Goal: Information Seeking & Learning: Learn about a topic

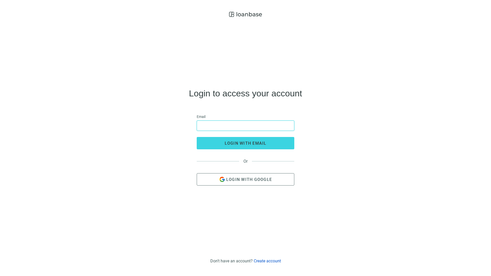
click at [211, 127] on input "email" at bounding box center [245, 126] width 91 height 10
type input "**********"
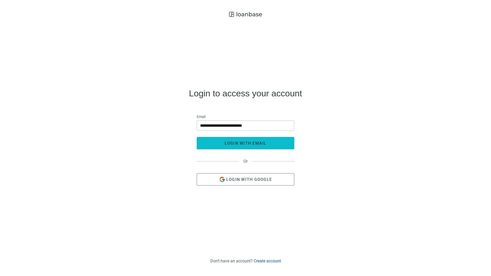
click at [226, 144] on span "login with email" at bounding box center [246, 143] width 42 height 5
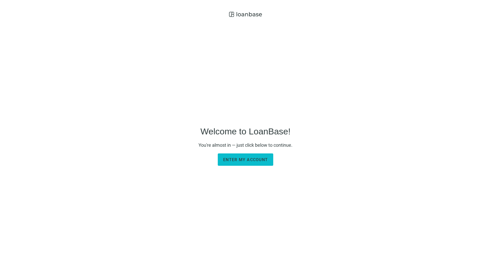
click at [234, 155] on button "Enter my account" at bounding box center [245, 159] width 55 height 12
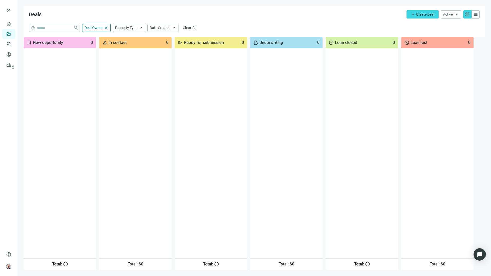
click at [278, 18] on div "Deals add Create Deal Active keyboard_arrow_down grid_view menu" at bounding box center [254, 14] width 461 height 17
click at [291, 14] on div "Deals add Create Deal Active keyboard_arrow_down grid_view menu" at bounding box center [254, 14] width 461 height 17
click at [13, 44] on link "Lenders" at bounding box center [19, 44] width 13 height 4
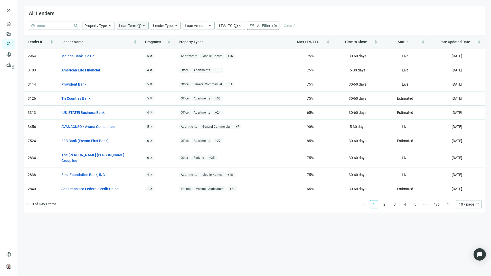
click at [134, 25] on span "Loan Term" at bounding box center [127, 26] width 17 height 4
click at [173, 27] on div "Lender Type keyboard_arrow_up" at bounding box center [166, 26] width 30 height 8
click at [196, 7] on div "All Lenders" at bounding box center [254, 13] width 461 height 15
click at [261, 27] on span "All Filters" at bounding box center [264, 26] width 15 height 4
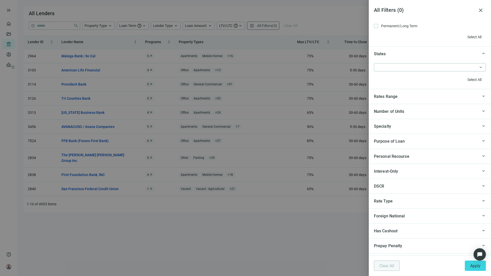
scroll to position [481, 0]
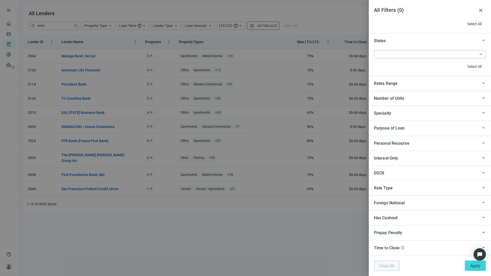
click at [411, 115] on div "Specialty" at bounding box center [426, 113] width 104 height 6
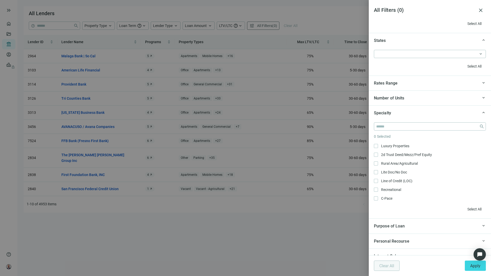
scroll to position [334, 0]
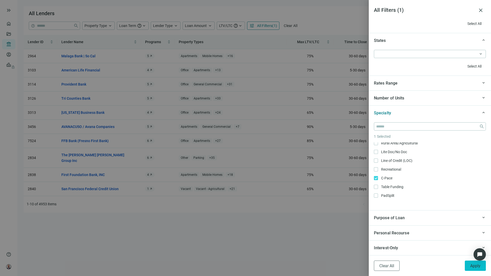
click at [476, 267] on span "Apply" at bounding box center [475, 265] width 10 height 5
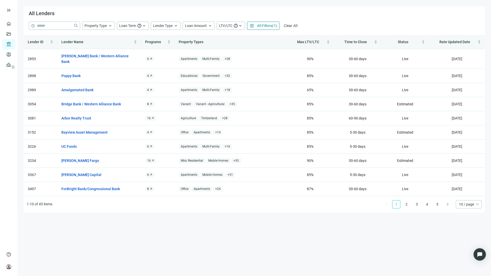
click at [267, 24] on span "All Filters" at bounding box center [264, 26] width 15 height 4
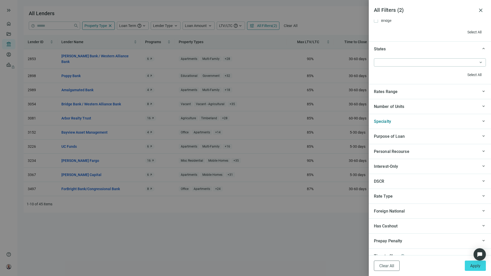
scroll to position [473, 0]
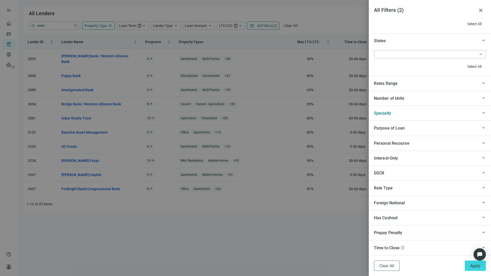
click at [421, 114] on div "Specialty" at bounding box center [426, 113] width 104 height 6
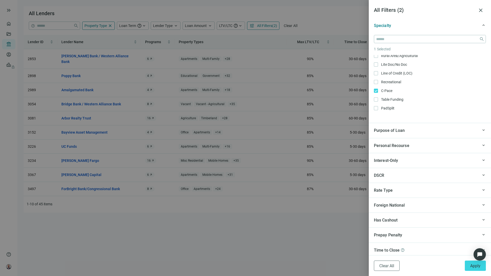
scroll to position [563, 0]
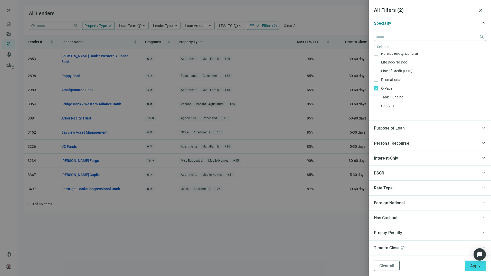
click at [452, 129] on div "Purpose of Loan" at bounding box center [426, 128] width 104 height 6
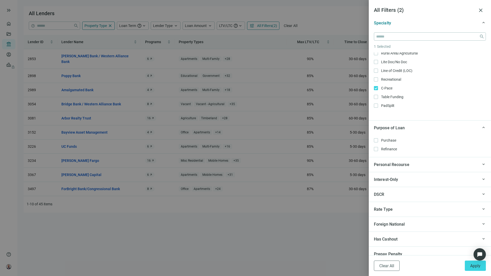
click at [445, 128] on div "Purpose of Loan" at bounding box center [426, 128] width 104 height 6
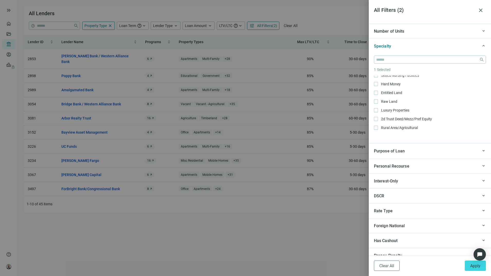
scroll to position [537, 0]
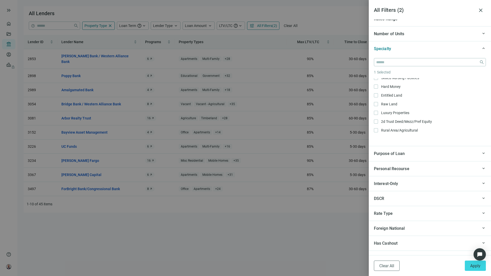
click at [448, 155] on div "Purpose of Loan" at bounding box center [426, 153] width 104 height 6
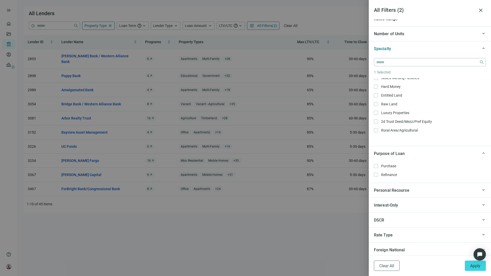
click at [448, 153] on div "Purpose of Loan" at bounding box center [426, 153] width 104 height 6
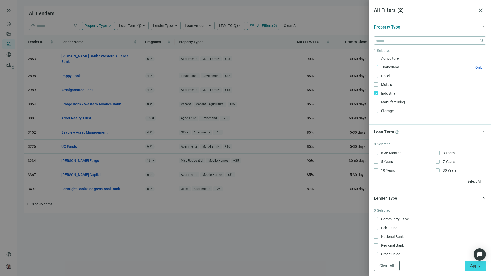
scroll to position [0, 0]
click at [477, 267] on span "Apply" at bounding box center [475, 265] width 10 height 5
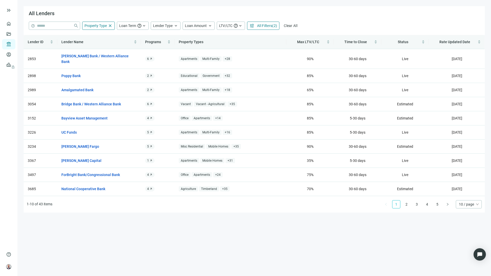
click at [196, 252] on main "All Lenders help close Property Type close Loan Term help keyboard_arrow_up 6-3…" at bounding box center [254, 138] width 474 height 276
click at [466, 201] on span "10 / page" at bounding box center [469, 204] width 20 height 8
click at [467, 237] on div "100 / page" at bounding box center [469, 239] width 24 height 8
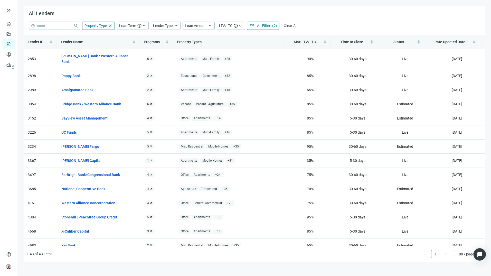
click at [404, 10] on div "All Lenders" at bounding box center [254, 13] width 461 height 15
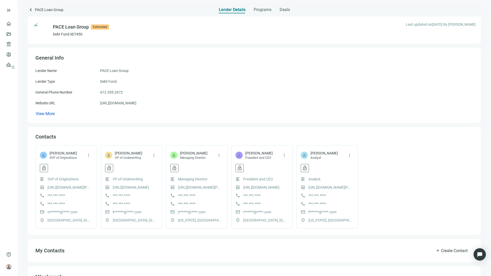
click at [162, 10] on div "Lender Details Programs Deals" at bounding box center [254, 8] width 453 height 10
click at [265, 10] on span "Programs" at bounding box center [263, 9] width 18 height 5
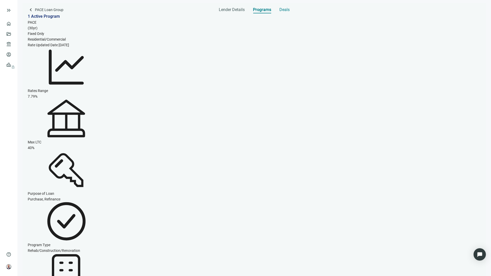
click at [284, 10] on span "Deals" at bounding box center [284, 9] width 10 height 5
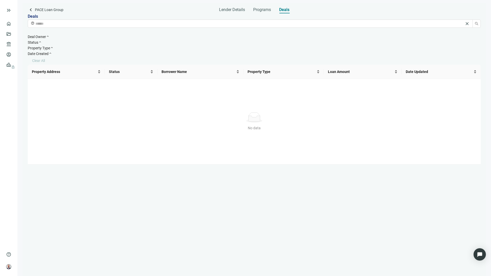
click at [169, 6] on div "Lender Details Programs Deals" at bounding box center [254, 8] width 453 height 10
click at [270, 12] on span "Programs" at bounding box center [262, 9] width 18 height 5
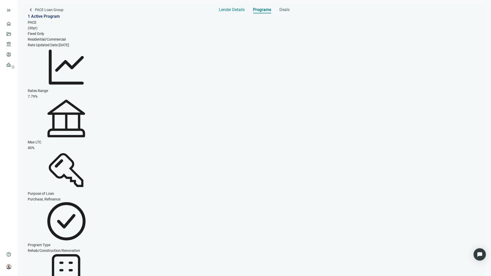
click at [224, 11] on span "Lender Details" at bounding box center [232, 9] width 26 height 5
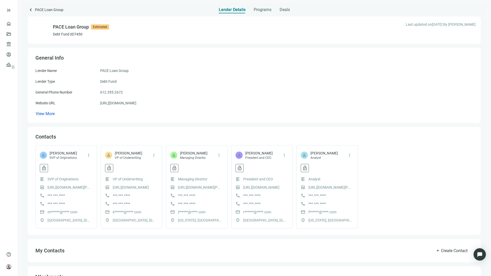
click at [177, 2] on main "keyboard_arrow_left PACE Loan Group Lender Details Programs Deals PACE Loan Gro…" at bounding box center [254, 138] width 474 height 276
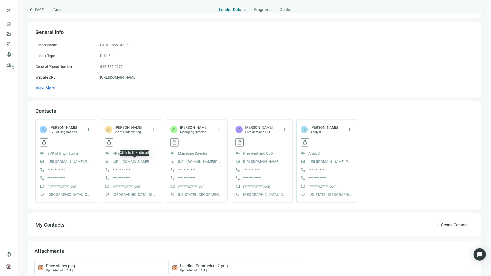
click at [136, 163] on link "https://www.linkedin.com/in/kim-bebchuk/" at bounding box center [131, 162] width 36 height 6
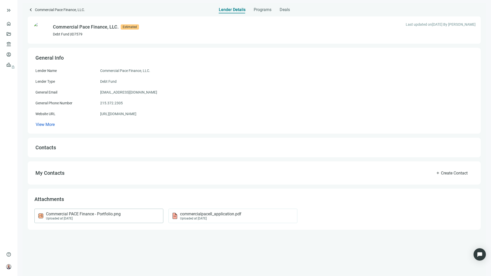
click at [120, 217] on div "Uploaded at 04.08.2024" at bounding box center [83, 219] width 75 height 4
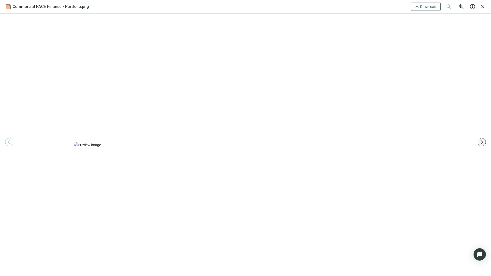
click at [482, 144] on span "arrow_forward_ios" at bounding box center [481, 141] width 5 height 5
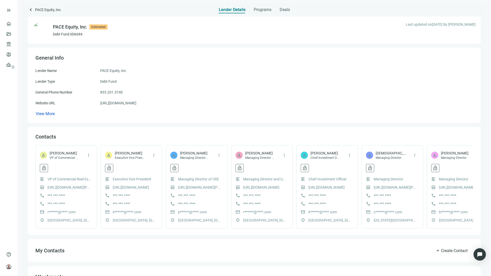
click at [269, 38] on div "PACE Equity, Inc. Estimated Debt Fund | ID 6694 Last updated on [DATE] By [PERS…" at bounding box center [254, 29] width 453 height 27
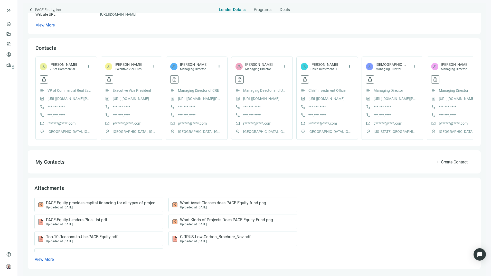
scroll to position [95, 0]
click at [49, 260] on span "View More" at bounding box center [44, 259] width 19 height 5
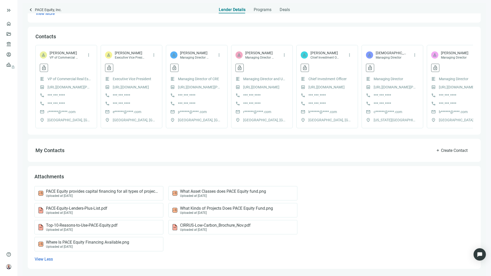
scroll to position [106, 0]
click at [102, 226] on span "Top-10-Reasons-to-Use-PACE-Equity.pdf" at bounding box center [82, 225] width 72 height 5
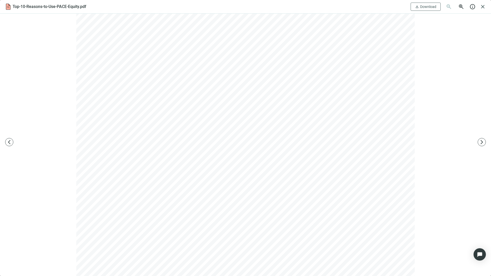
scroll to position [0, 0]
click at [482, 5] on span "close" at bounding box center [483, 7] width 6 height 6
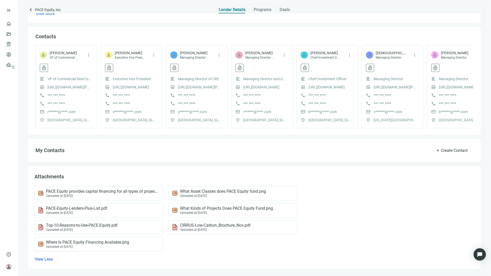
click at [127, 10] on div "Lender Details Programs Deals" at bounding box center [254, 8] width 453 height 10
click at [266, 7] on div "Programs" at bounding box center [263, 8] width 18 height 10
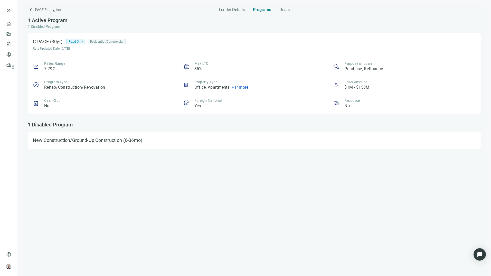
click at [163, 23] on div "1 Active Program 1 Disabled Program" at bounding box center [254, 23] width 453 height 20
click at [94, 140] on div "New Construction/Ground-Up Construction" at bounding box center [77, 140] width 89 height 5
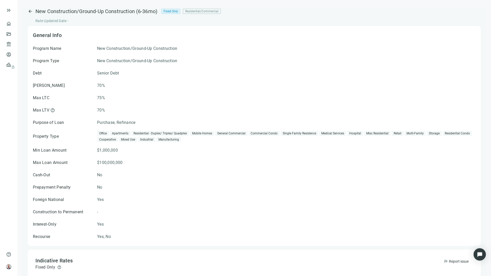
click at [33, 11] on span "arrow_back" at bounding box center [30, 11] width 5 height 5
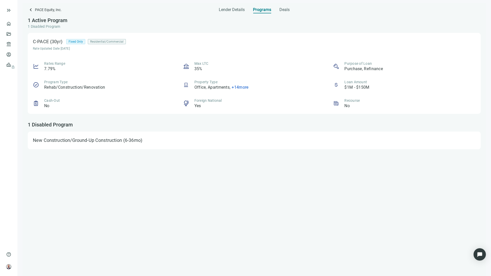
click at [360, 8] on div "Lender Details Programs Deals" at bounding box center [254, 8] width 453 height 10
click at [9, 265] on img at bounding box center [8, 266] width 5 height 5
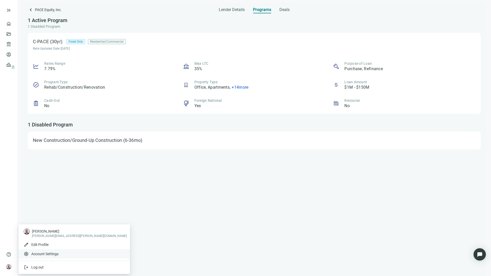
click at [45, 256] on div "settings Account Settings" at bounding box center [73, 253] width 111 height 9
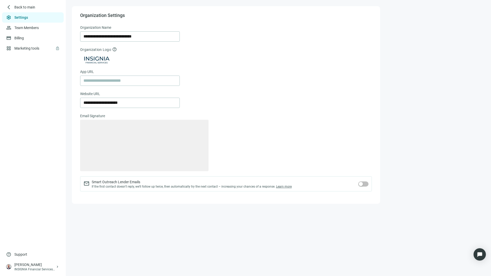
type textarea "**********"
click at [274, 32] on form "**********" at bounding box center [226, 111] width 292 height 173
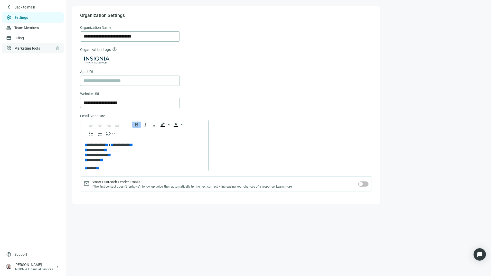
click at [23, 48] on link "Marketing tools lock" at bounding box center [27, 48] width 26 height 4
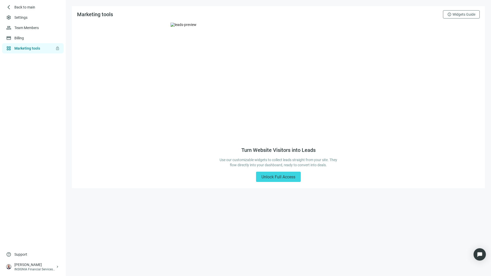
click at [112, 72] on div "Turn Website Visitors into Leads Use our customizable widgets to collect leads …" at bounding box center [278, 105] width 413 height 165
click at [20, 27] on link "Team Members" at bounding box center [26, 28] width 25 height 4
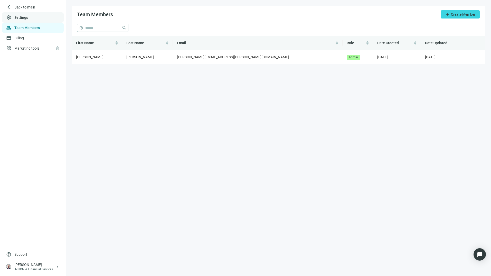
click at [18, 19] on link "Settings" at bounding box center [21, 17] width 14 height 4
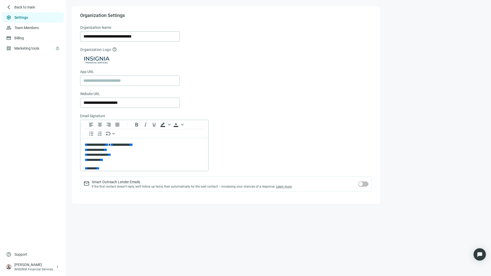
click at [271, 54] on form "**********" at bounding box center [226, 111] width 292 height 173
click at [482, 258] on div "Open Intercom Messenger" at bounding box center [480, 255] width 14 height 14
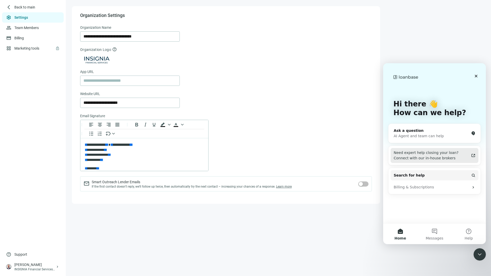
click at [420, 158] on div "Need expert help closing your loan? Connect with our in-house brokers" at bounding box center [432, 155] width 76 height 11
click at [478, 75] on icon "Close" at bounding box center [476, 76] width 4 height 4
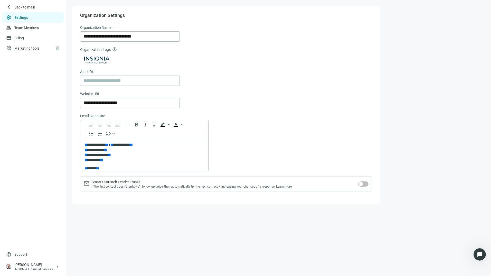
click at [436, 35] on div "**********" at bounding box center [278, 105] width 413 height 198
click at [429, 83] on div "**********" at bounding box center [278, 105] width 413 height 198
